Goal: Transaction & Acquisition: Purchase product/service

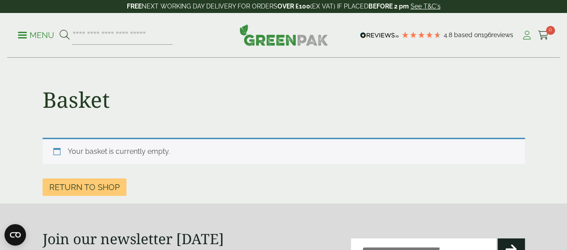
click at [525, 33] on icon at bounding box center [526, 35] width 11 height 9
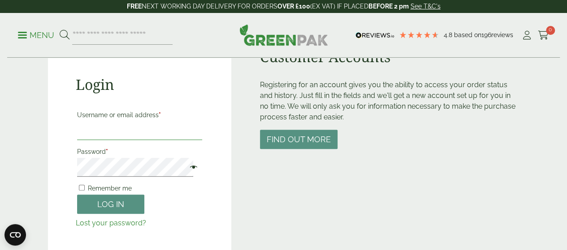
click at [93, 133] on input "Username or email address *" at bounding box center [139, 130] width 125 height 19
type input "**********"
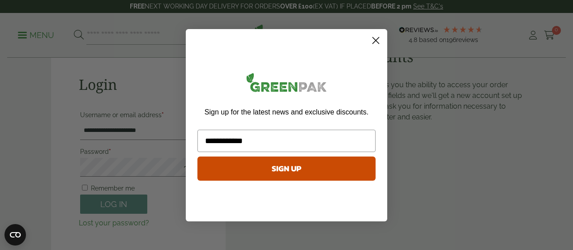
type input "**********"
click at [378, 37] on circle "Close dialog" at bounding box center [376, 40] width 15 height 15
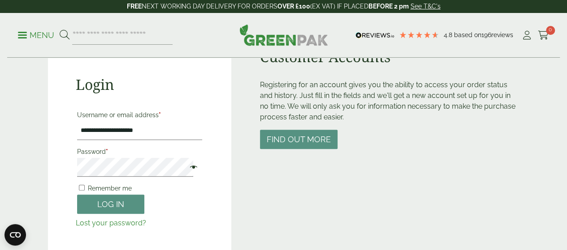
click at [113, 192] on span "Remember me" at bounding box center [110, 188] width 44 height 7
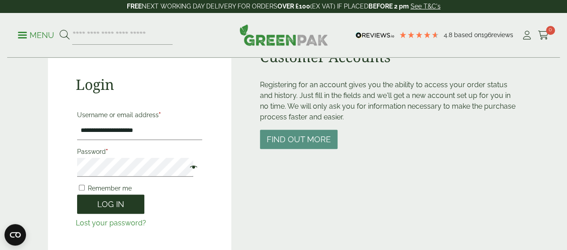
click at [111, 197] on button "Log in" at bounding box center [110, 204] width 67 height 19
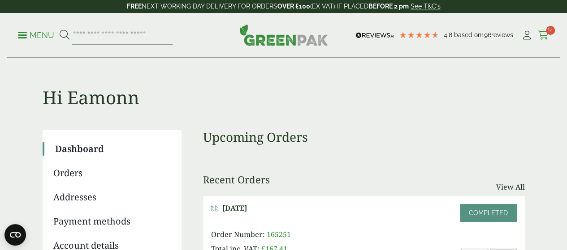
click at [544, 33] on icon at bounding box center [542, 35] width 11 height 9
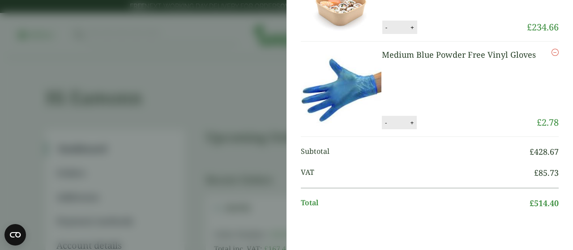
scroll to position [224, 0]
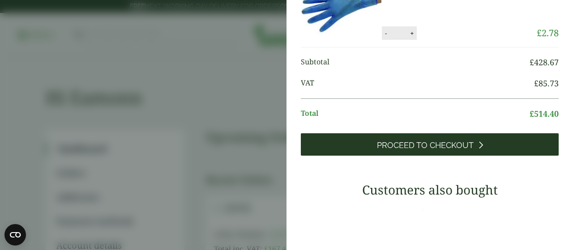
click at [460, 146] on span "Proceed to Checkout" at bounding box center [425, 146] width 97 height 10
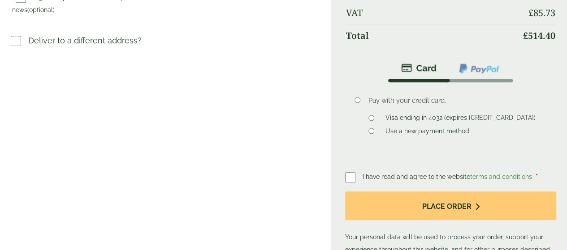
scroll to position [405, 0]
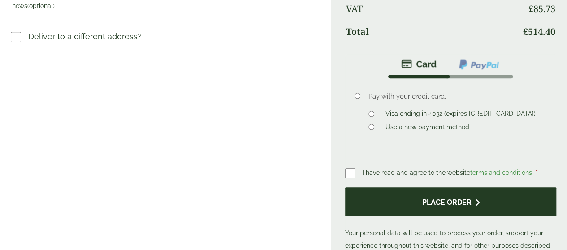
click at [463, 188] on button "Place order" at bounding box center [450, 202] width 211 height 29
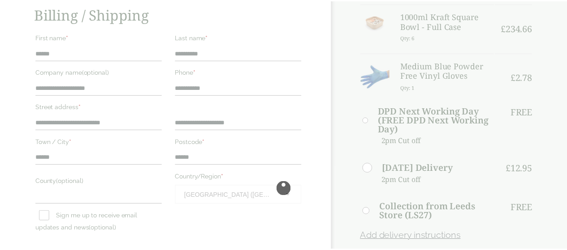
scroll to position [179, 0]
